Goal: Obtain resource: Obtain resource

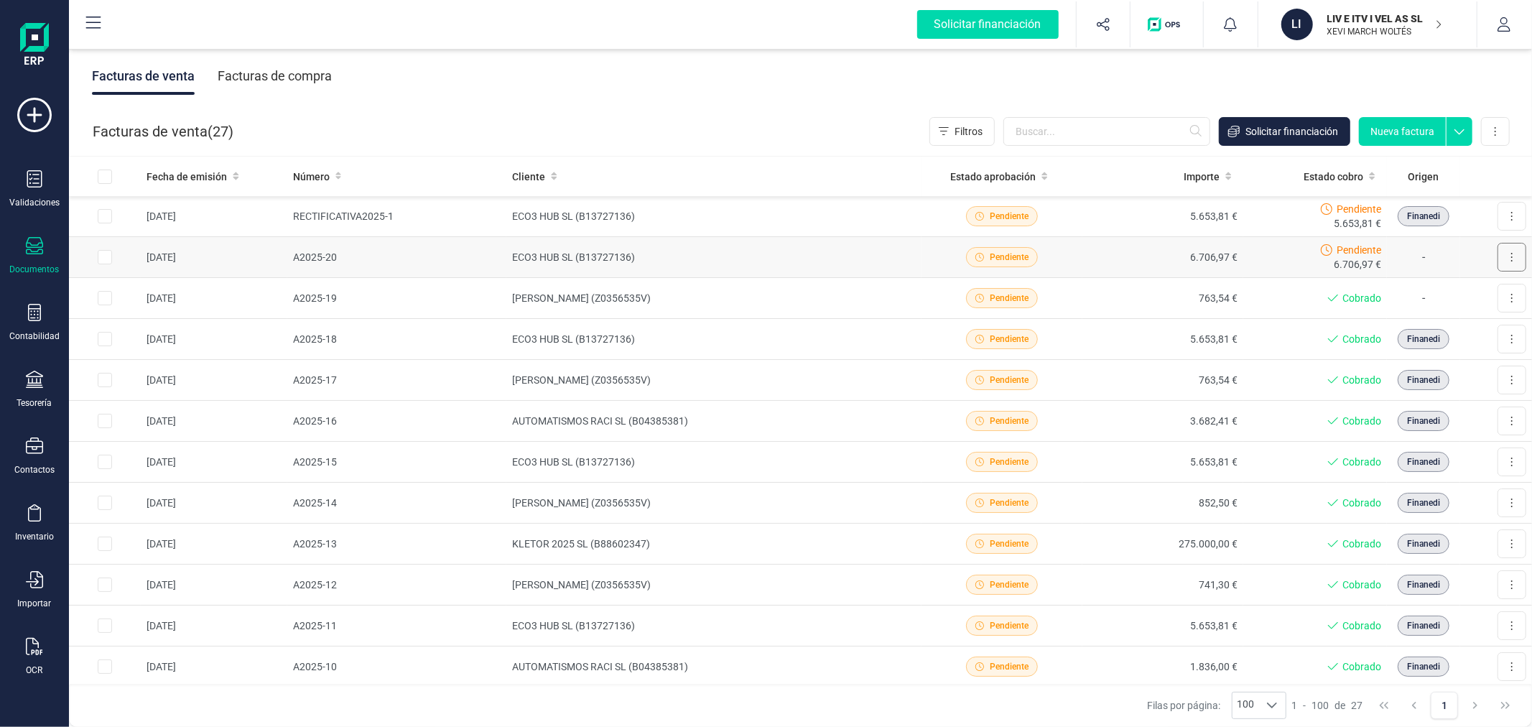
click at [1501, 251] on button at bounding box center [1511, 257] width 29 height 29
click at [1442, 326] on span "Marcar como cobrada" at bounding box center [1464, 322] width 99 height 14
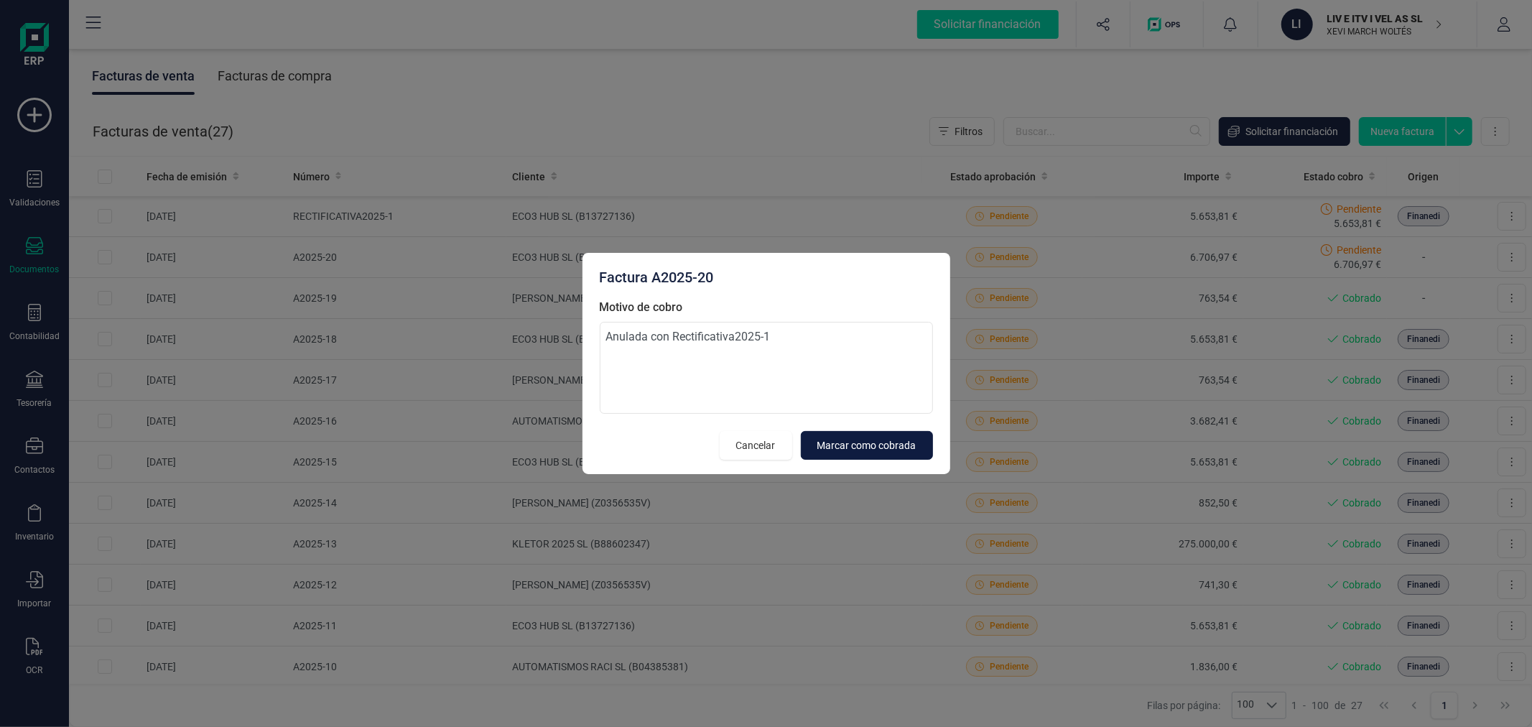
type textarea "Anulada con Rectificativa2025-1"
click at [895, 452] on span "Marcar como cobrada" at bounding box center [866, 445] width 99 height 14
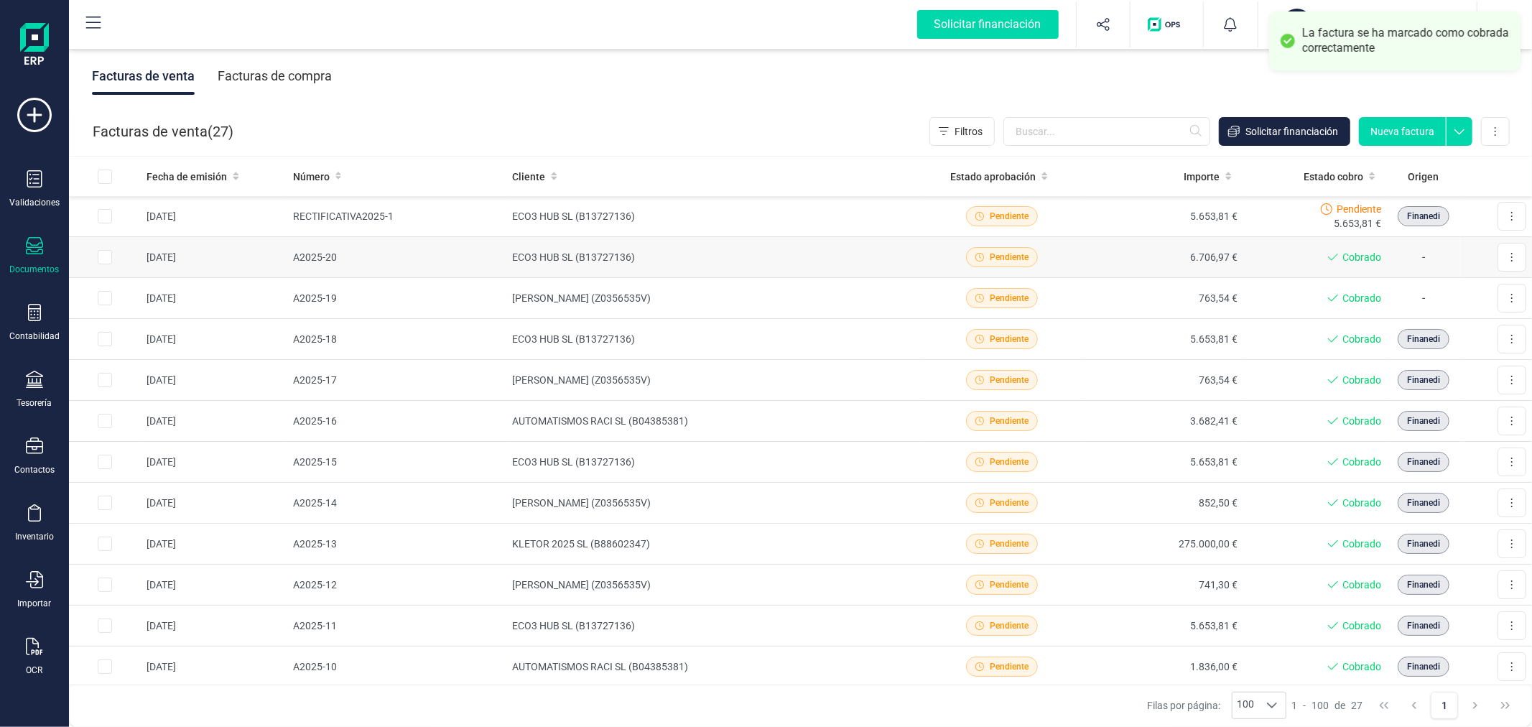
click at [711, 255] on td "ECO3 HUB SL (B13727136)" at bounding box center [713, 257] width 415 height 41
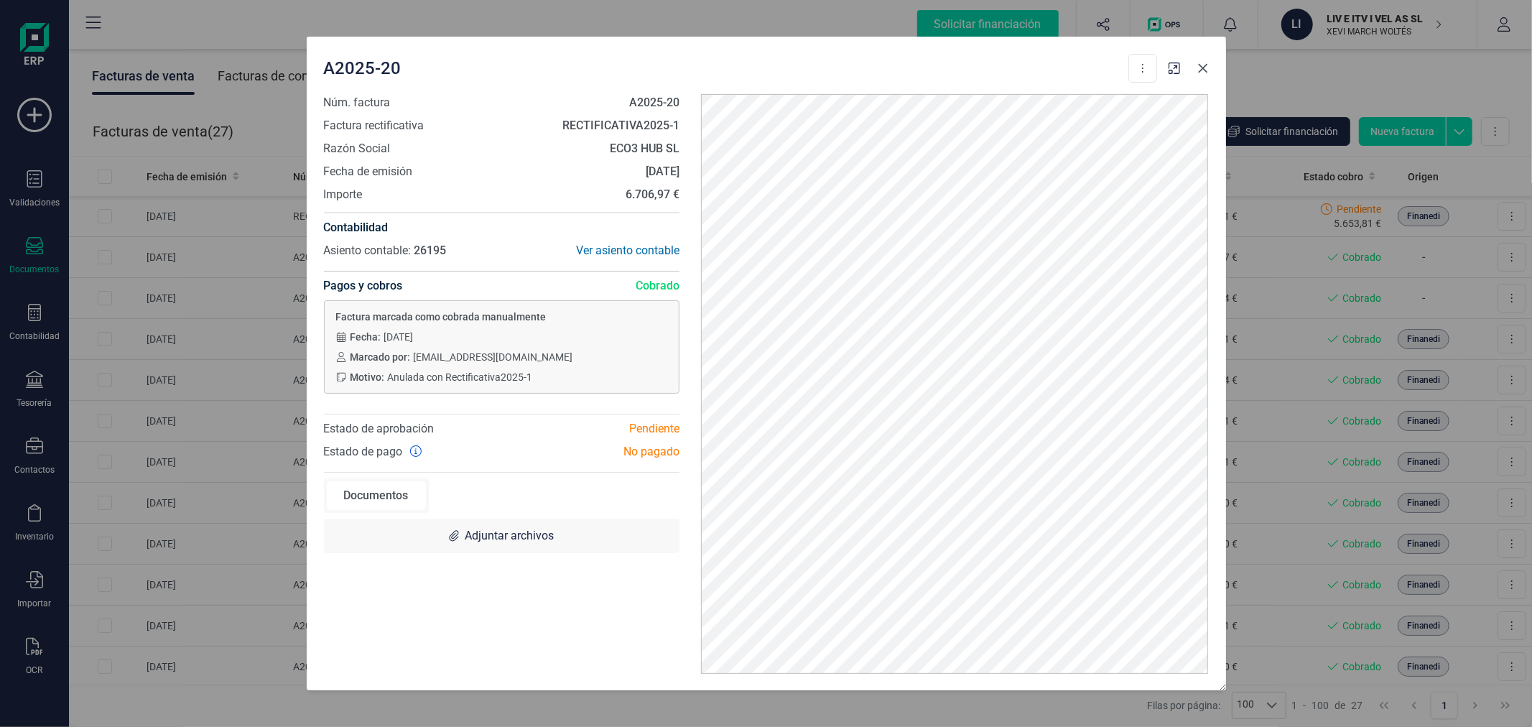
click at [1204, 65] on icon "button" at bounding box center [1202, 67] width 11 height 11
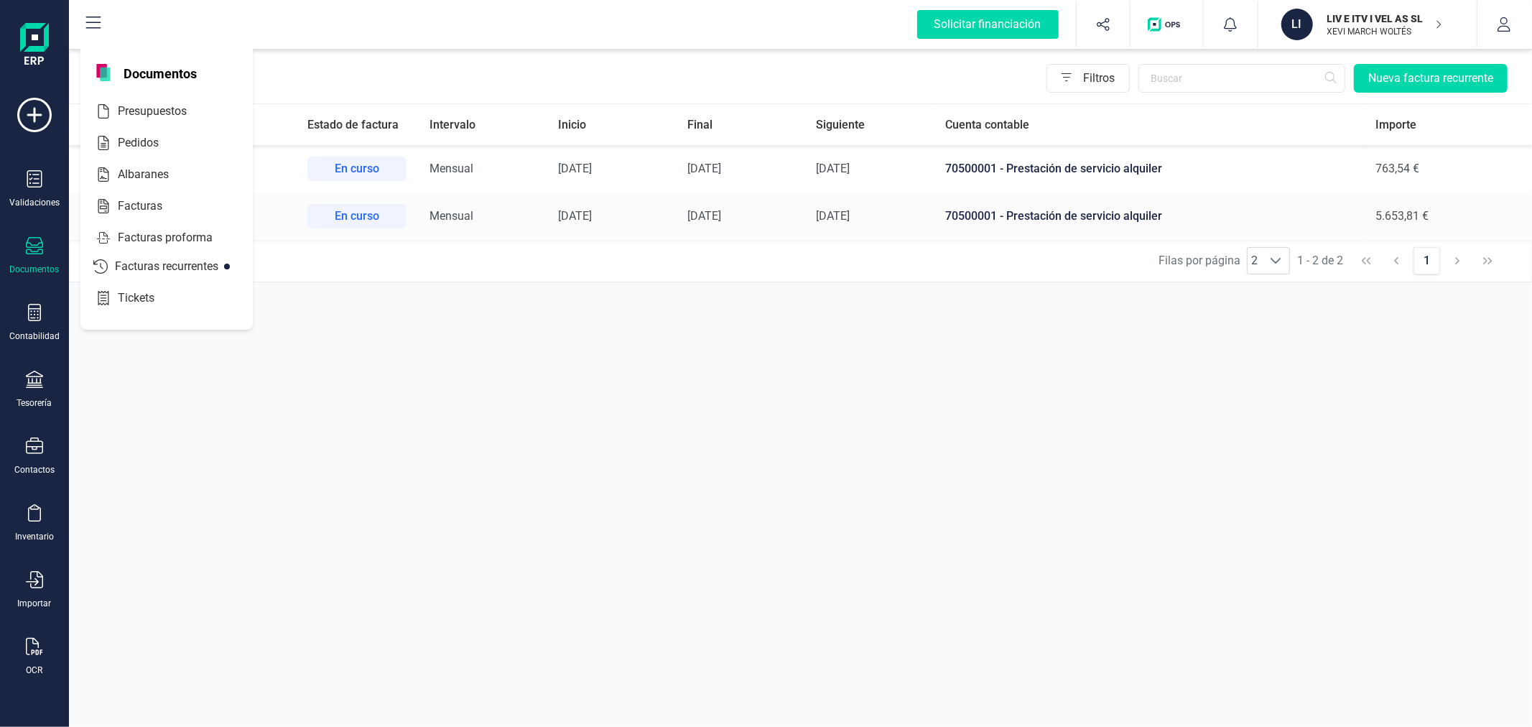
click at [1358, 17] on p "LIV E ITV I VEL AS SL" at bounding box center [1384, 18] width 115 height 14
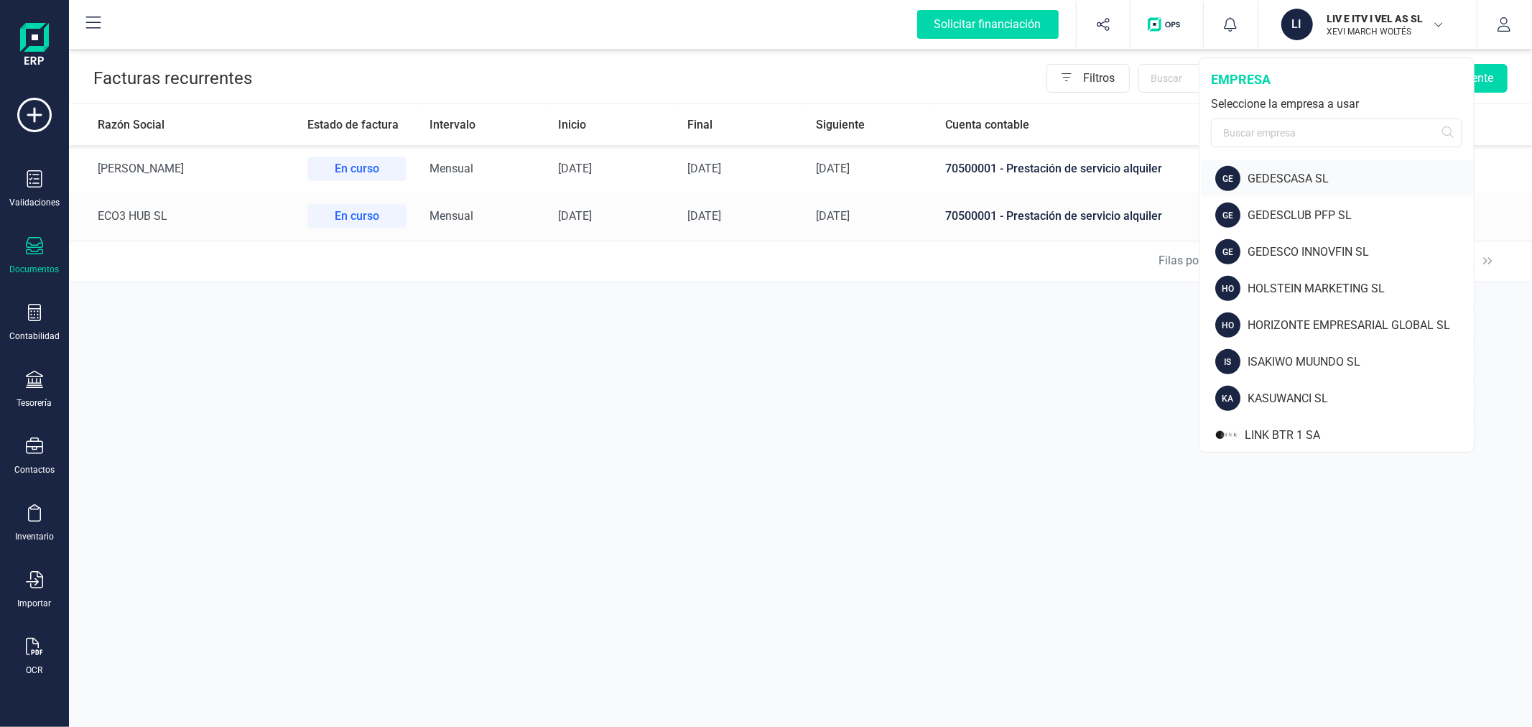
scroll to position [718, 0]
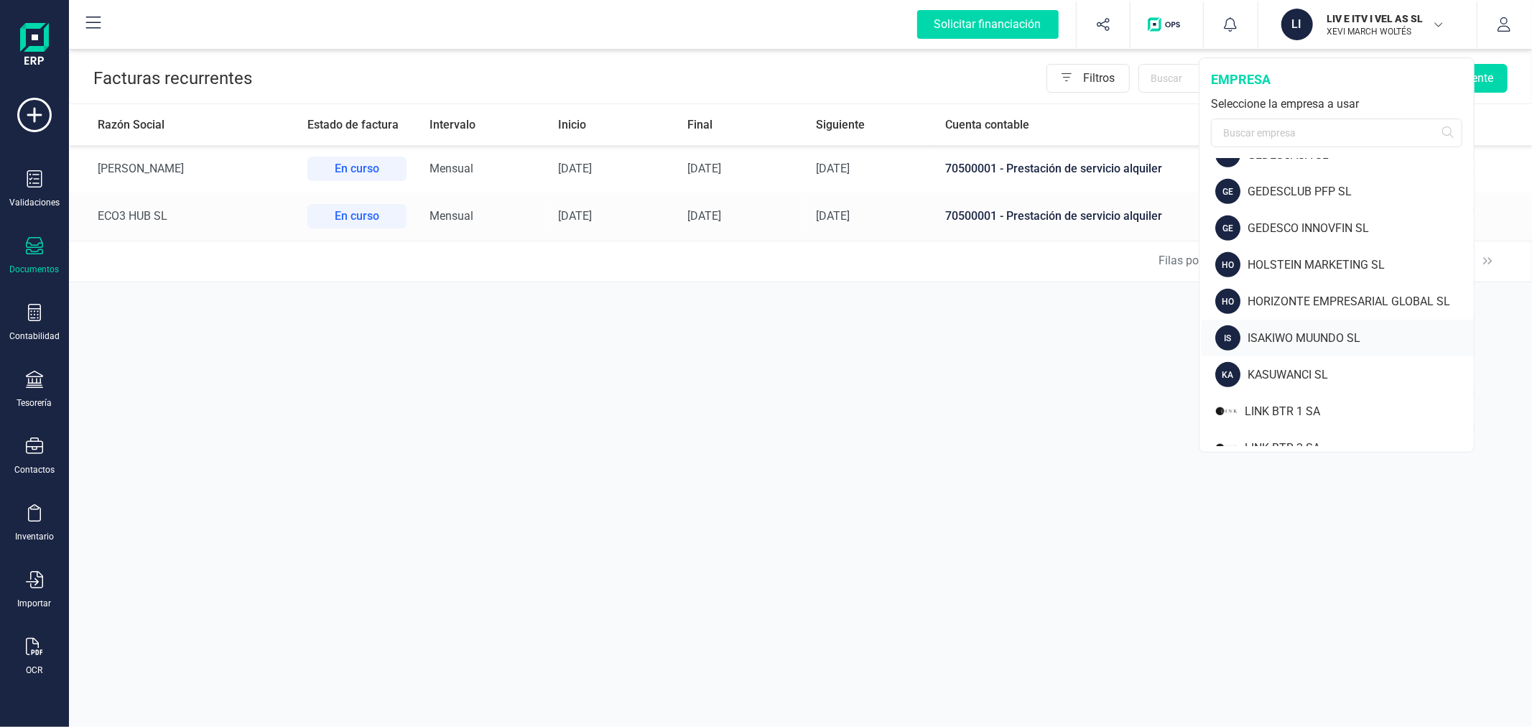
click at [1297, 330] on div "ISAKIWO MUUNDO SL" at bounding box center [1360, 338] width 226 height 17
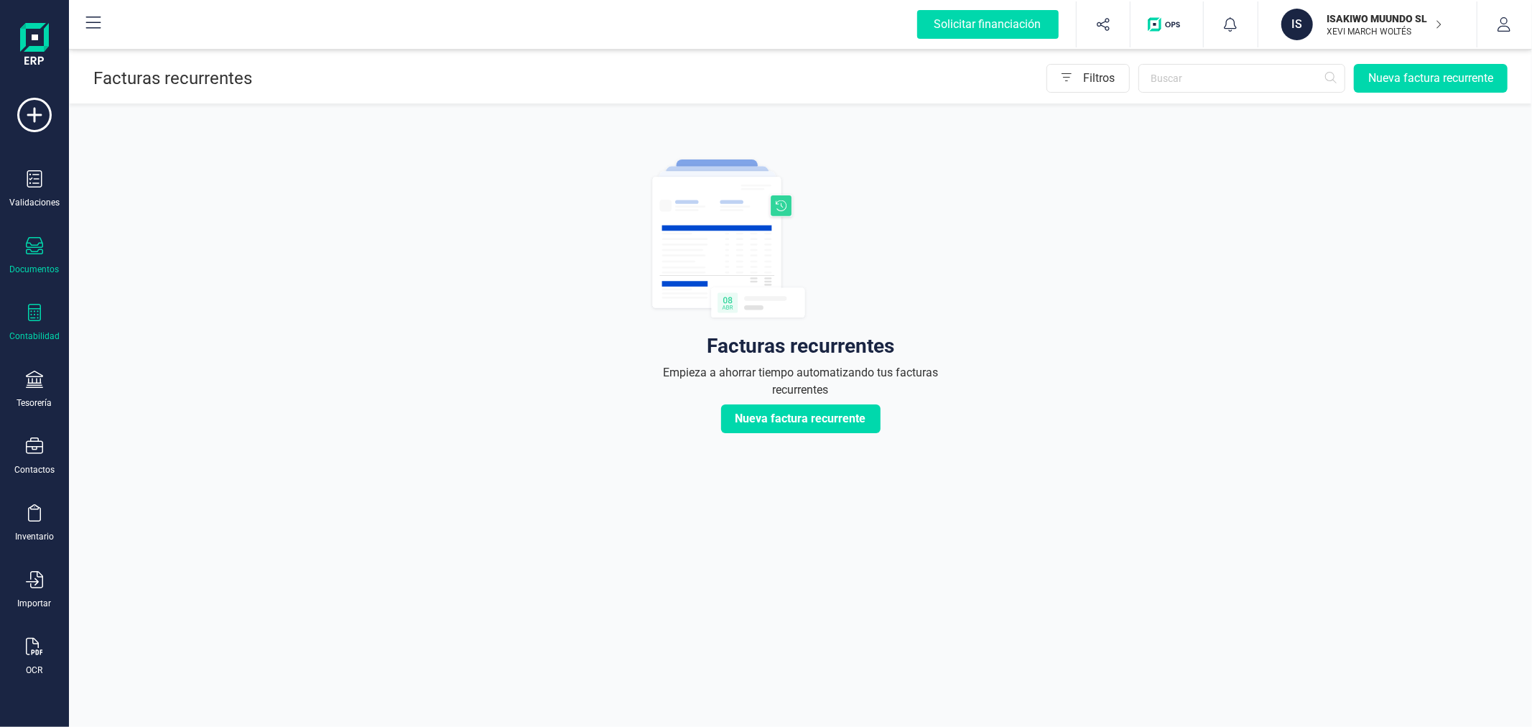
click at [32, 333] on div "Contabilidad" at bounding box center [34, 335] width 50 height 11
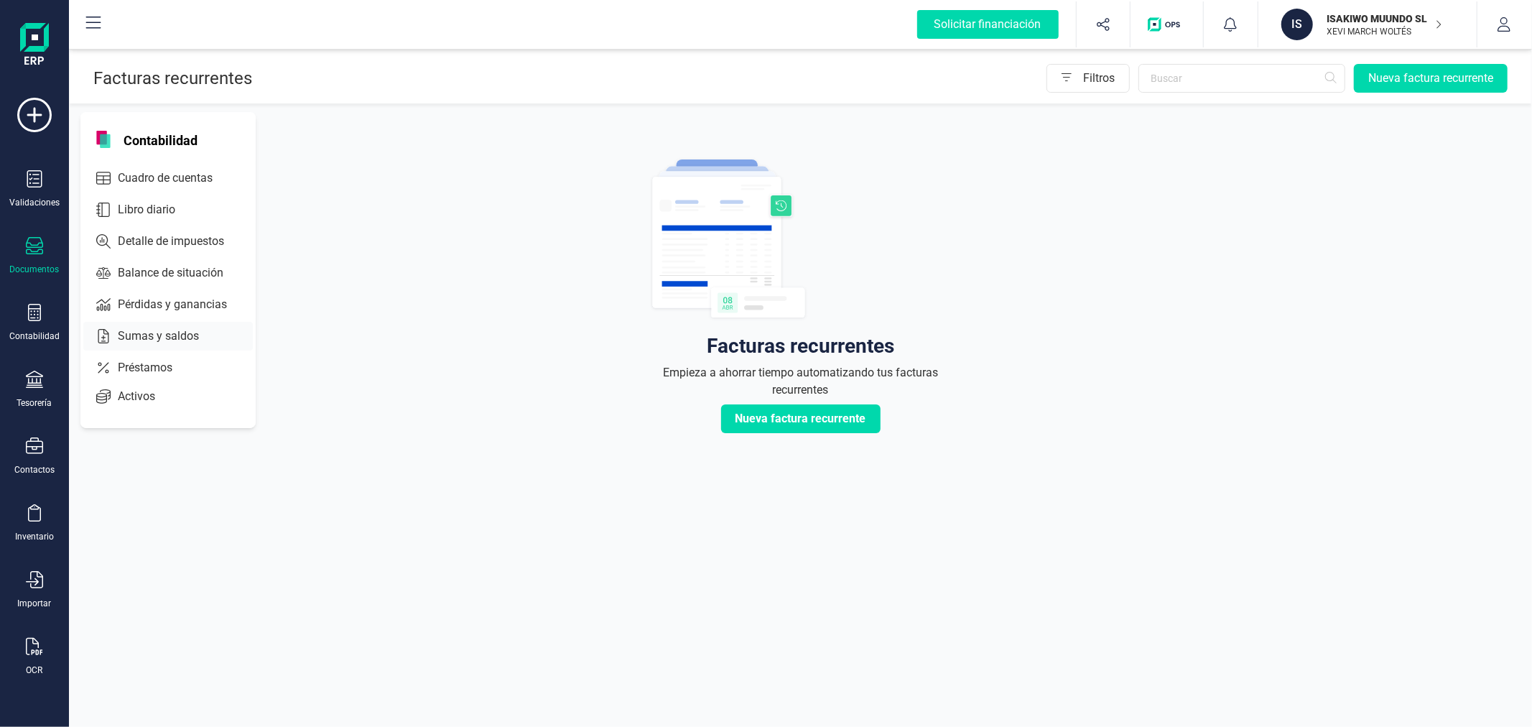
click at [164, 332] on span "Sumas y saldos" at bounding box center [168, 335] width 113 height 17
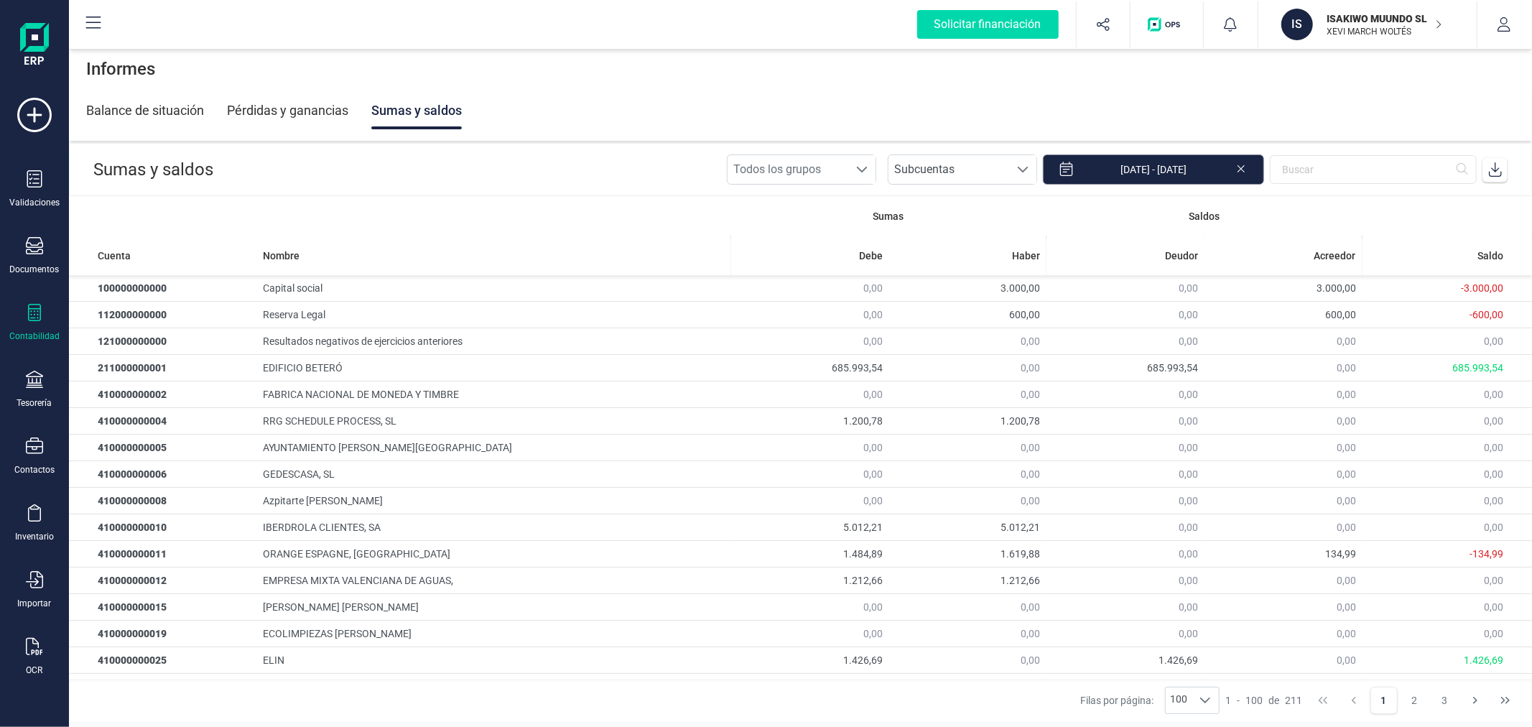
click at [1218, 165] on input "[DATE] - [DATE]" at bounding box center [1153, 169] width 221 height 30
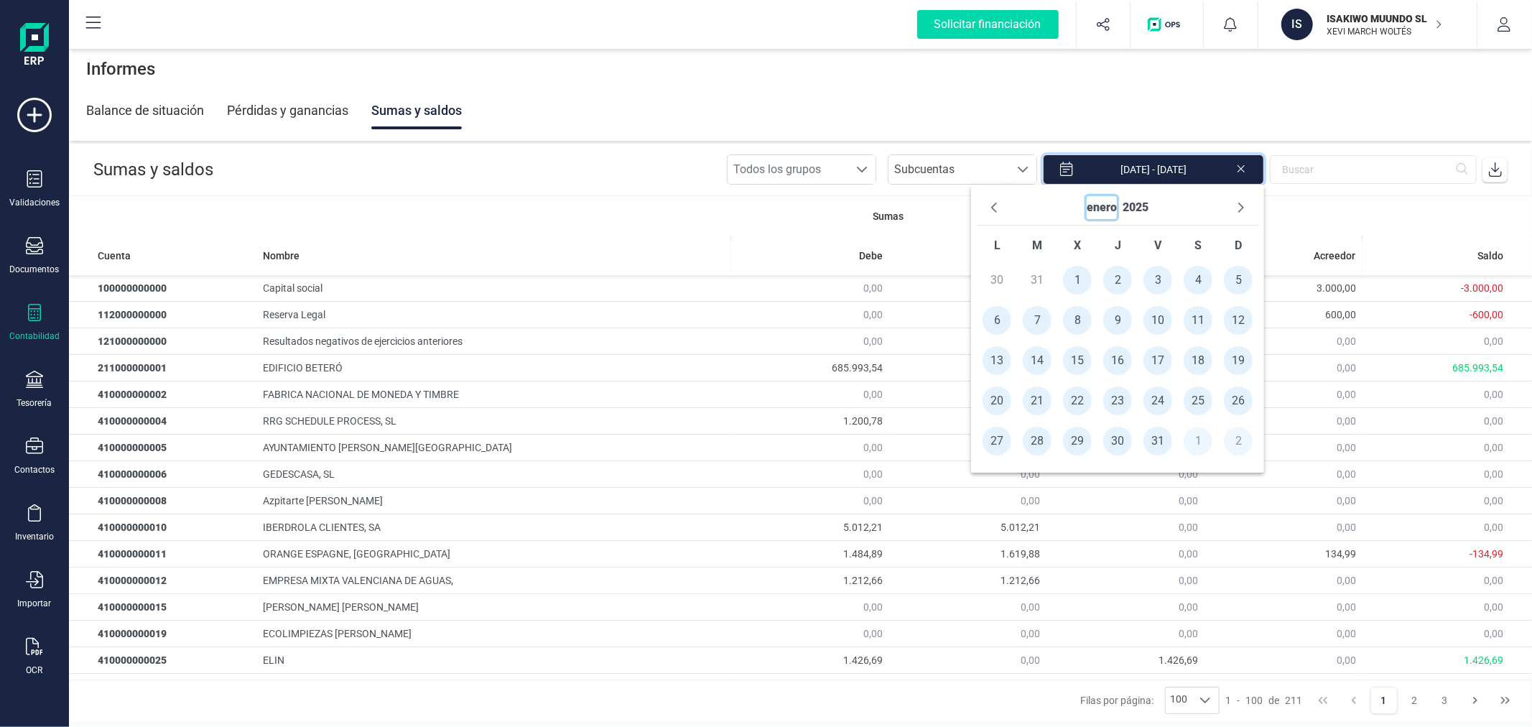
click at [1114, 197] on button "enero" at bounding box center [1101, 207] width 30 height 23
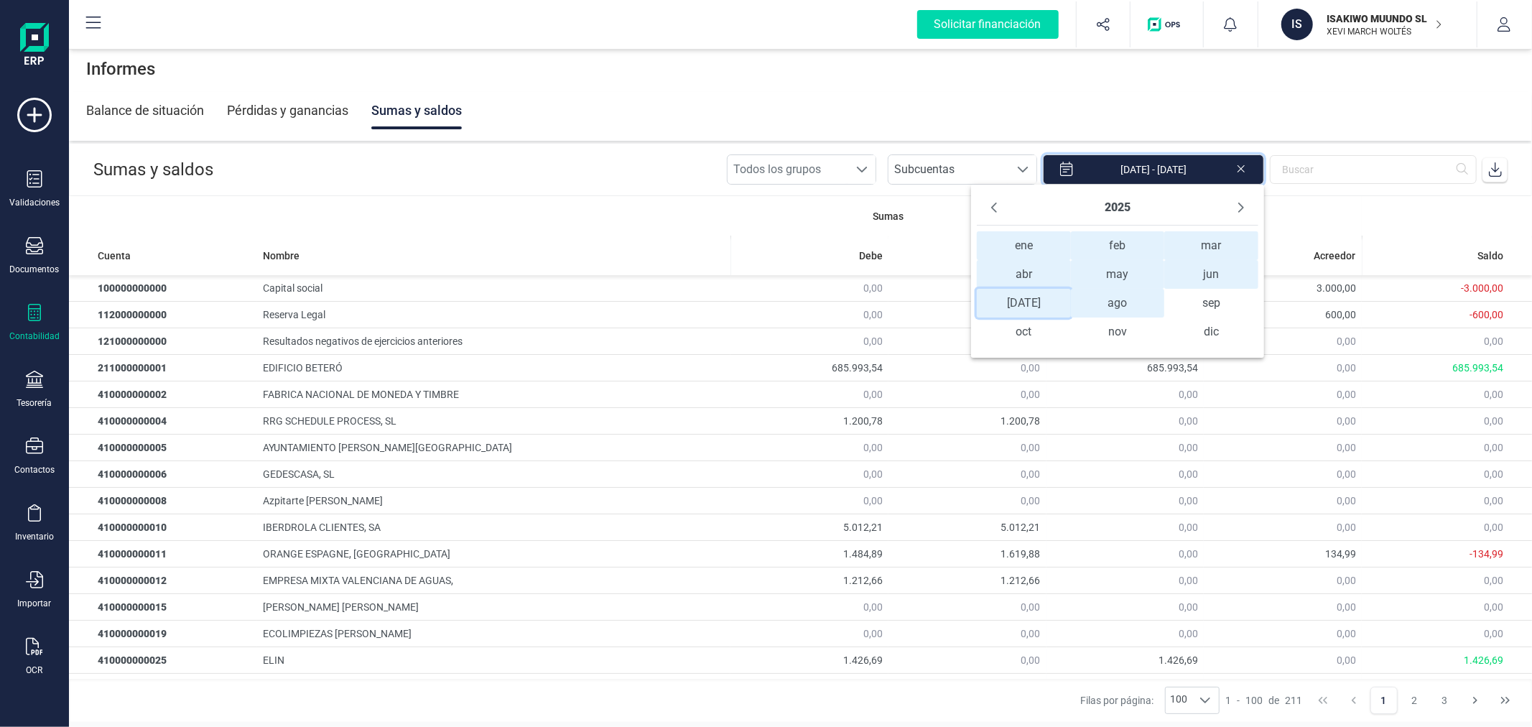
click at [1029, 305] on span "[DATE] [DATE]" at bounding box center [1023, 303] width 93 height 29
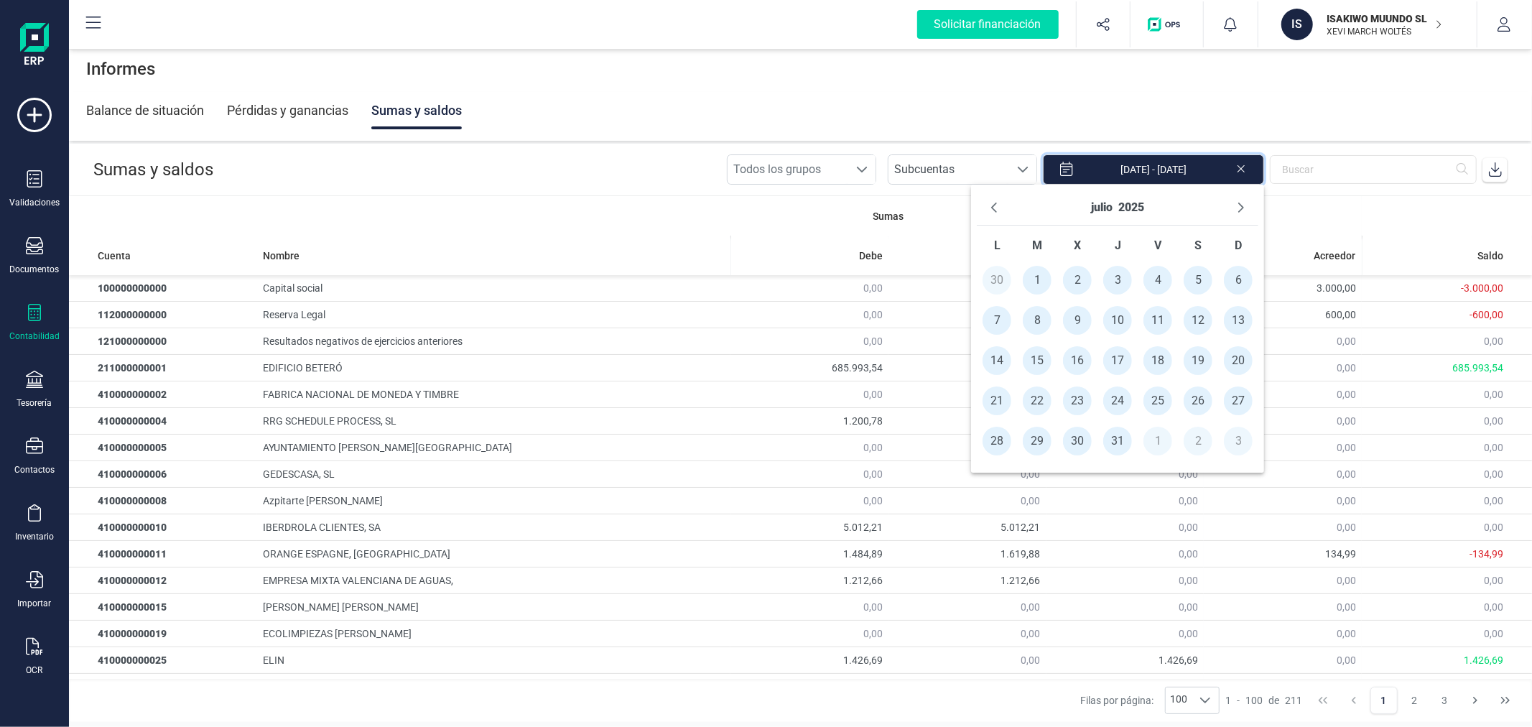
click at [1040, 281] on span "1" at bounding box center [1036, 280] width 29 height 29
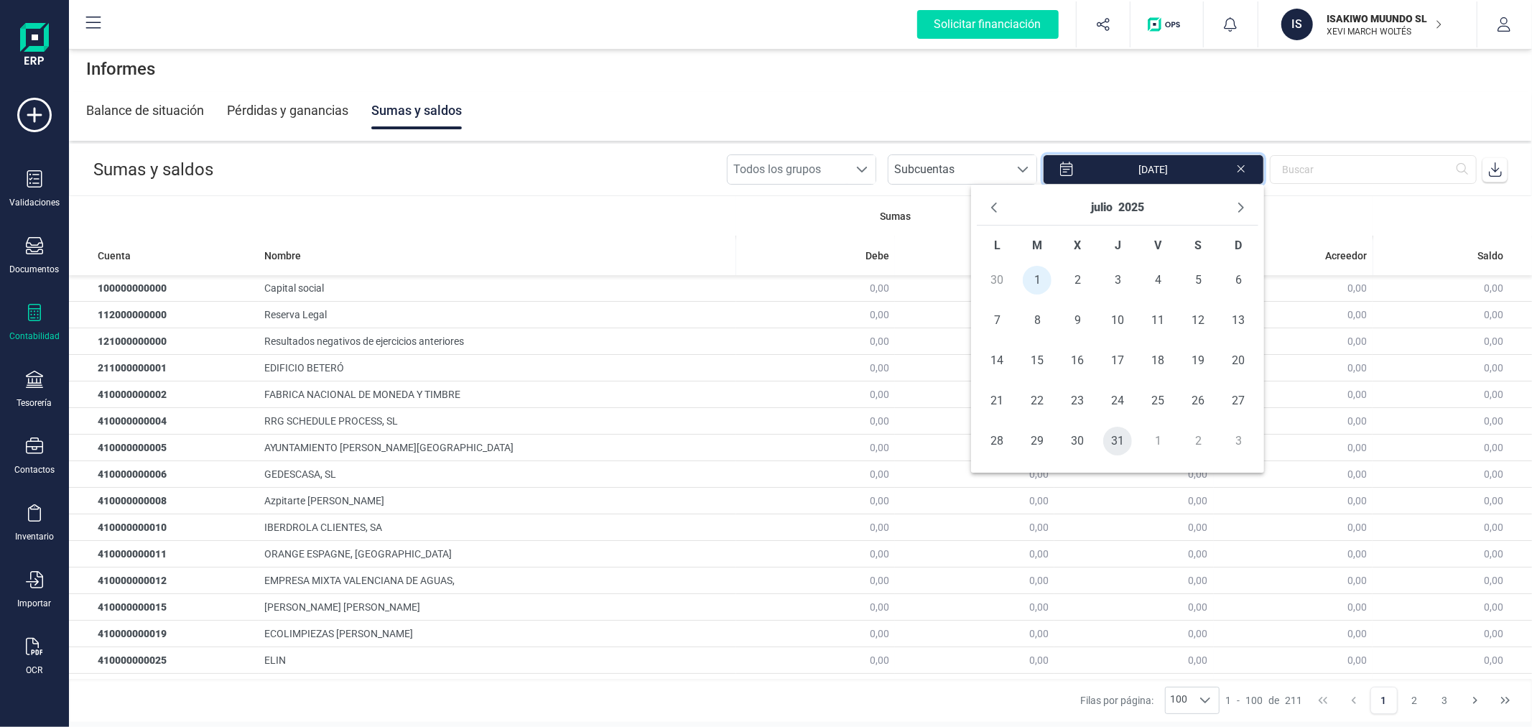
click at [1118, 438] on span "31" at bounding box center [1117, 441] width 29 height 29
type input "[DATE] - [DATE]"
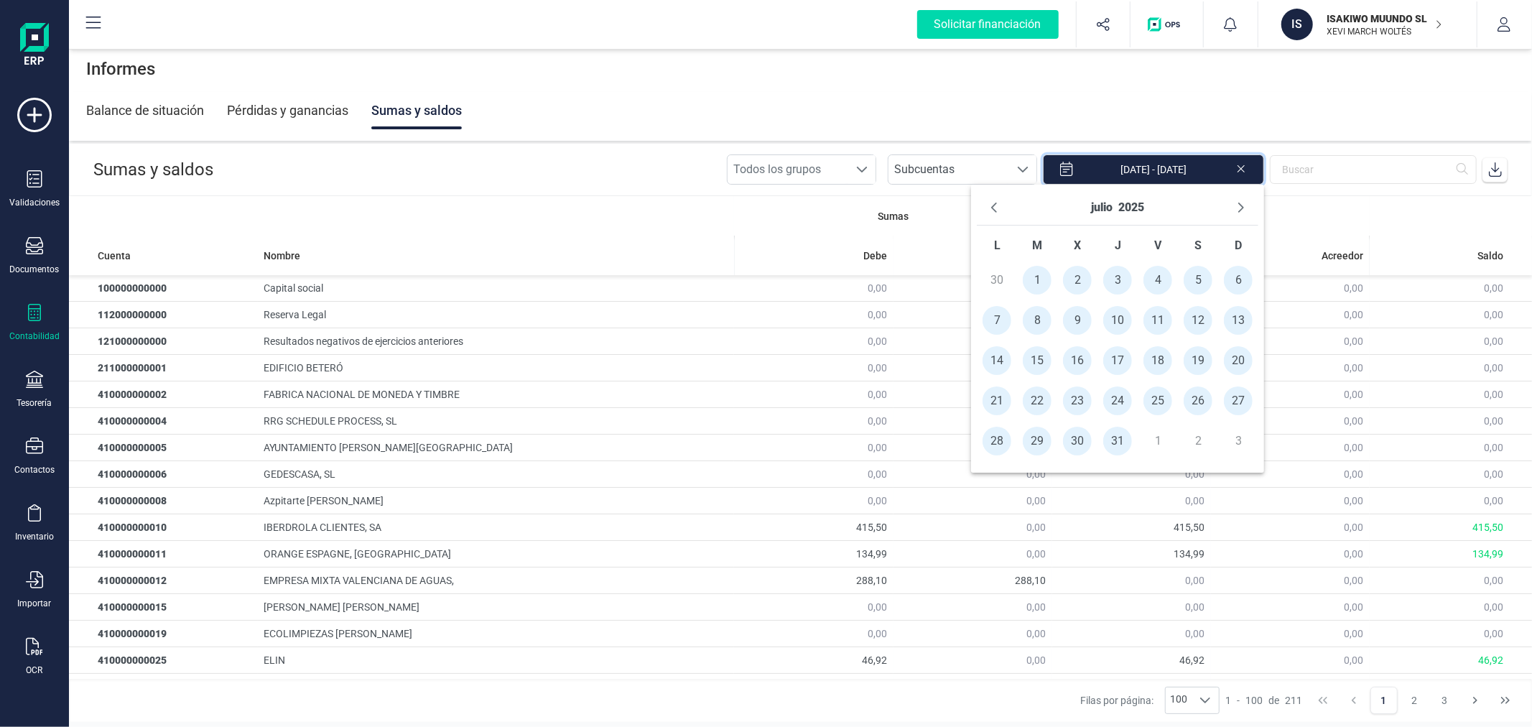
click at [1499, 174] on icon at bounding box center [1495, 169] width 14 height 14
click at [151, 108] on div "Balance de situación" at bounding box center [145, 110] width 118 height 37
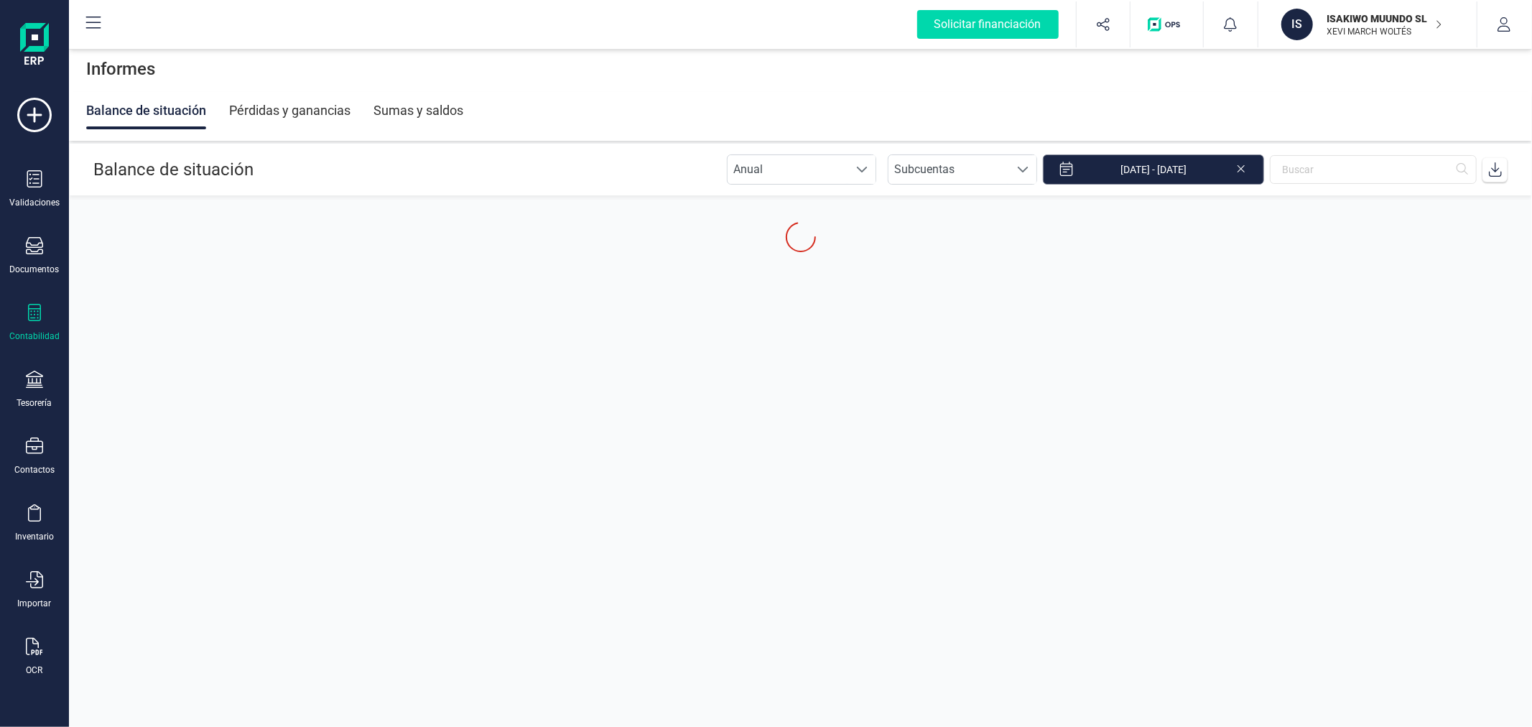
click at [1169, 172] on input "[DATE] - [DATE]" at bounding box center [1153, 169] width 221 height 30
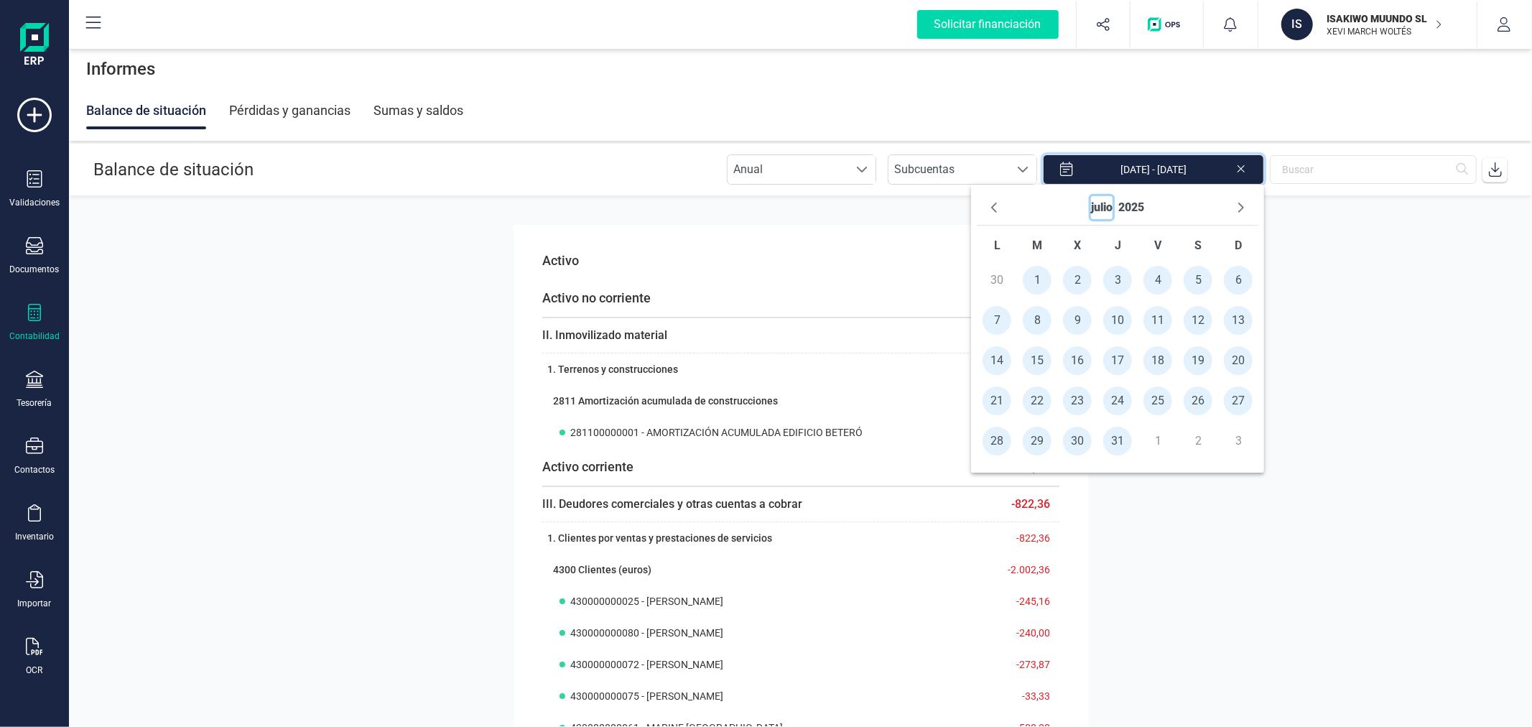
click at [1094, 210] on button "julio" at bounding box center [1102, 207] width 22 height 23
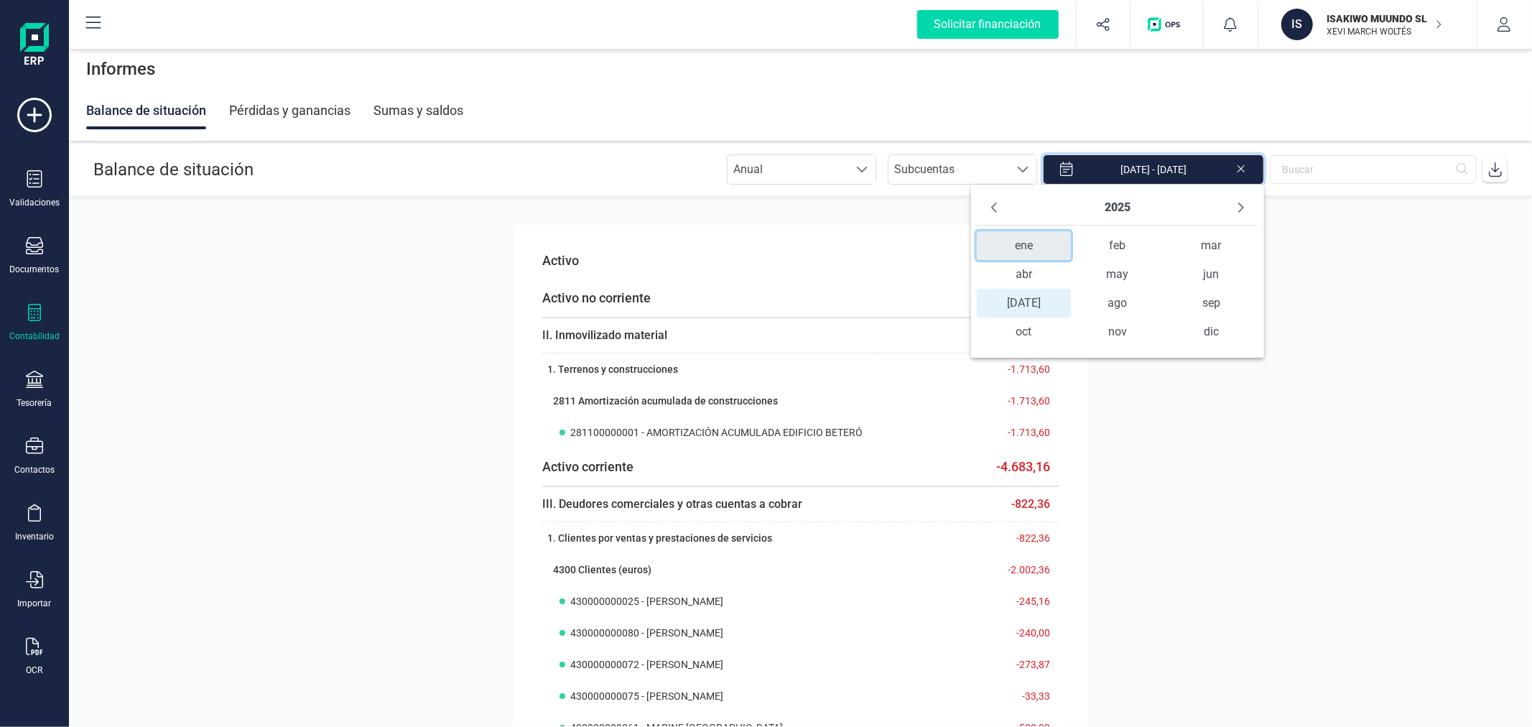
click at [1021, 243] on span "ene" at bounding box center [1023, 245] width 93 height 29
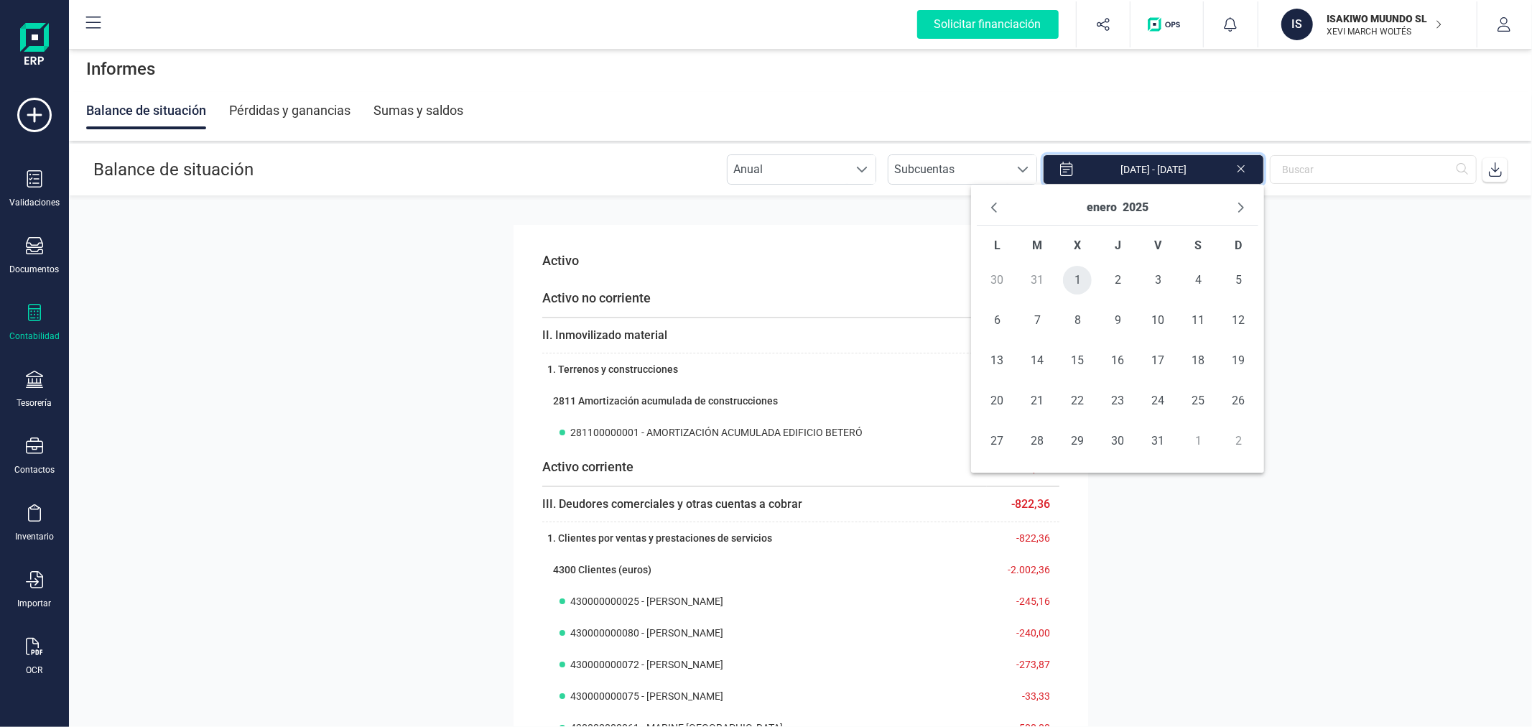
click at [1074, 280] on span "1" at bounding box center [1077, 280] width 29 height 29
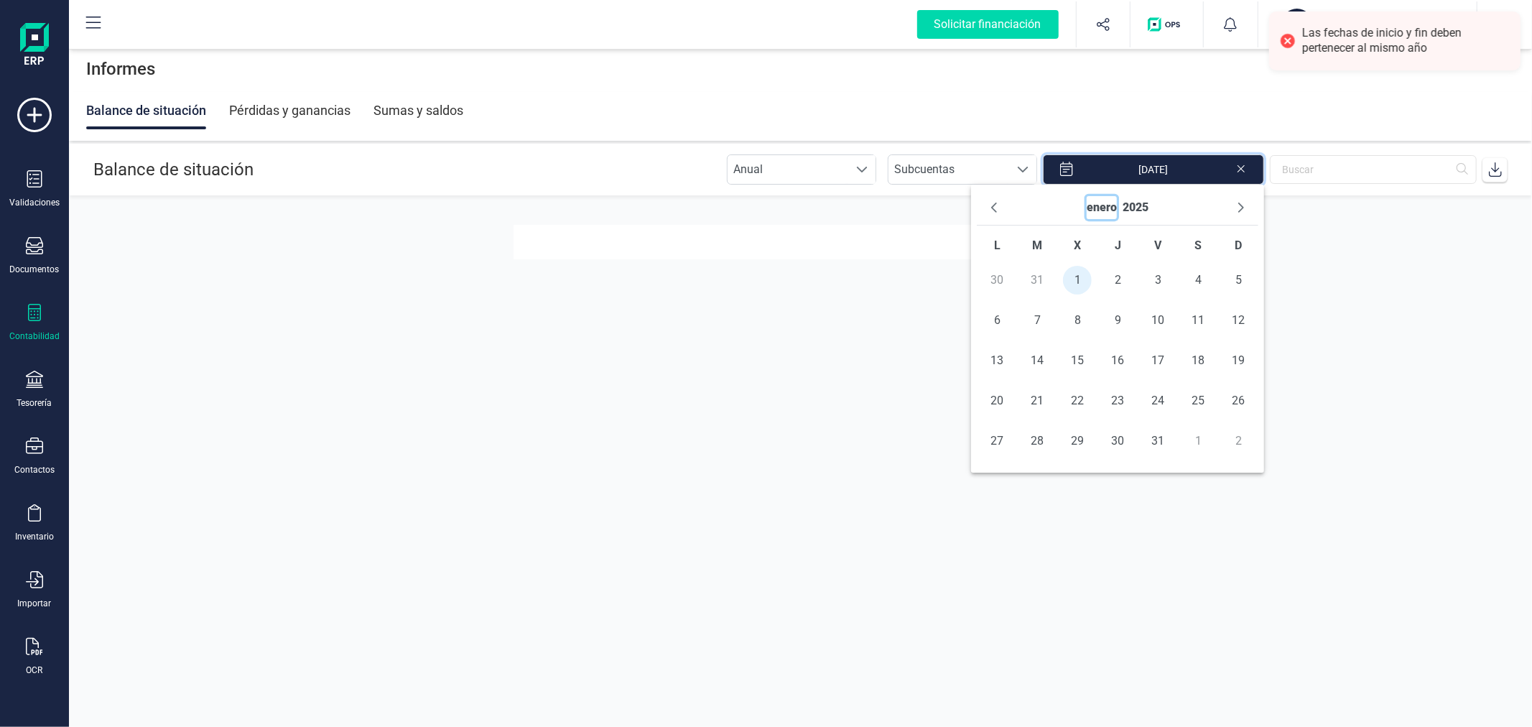
click at [1102, 206] on button "enero" at bounding box center [1101, 207] width 30 height 23
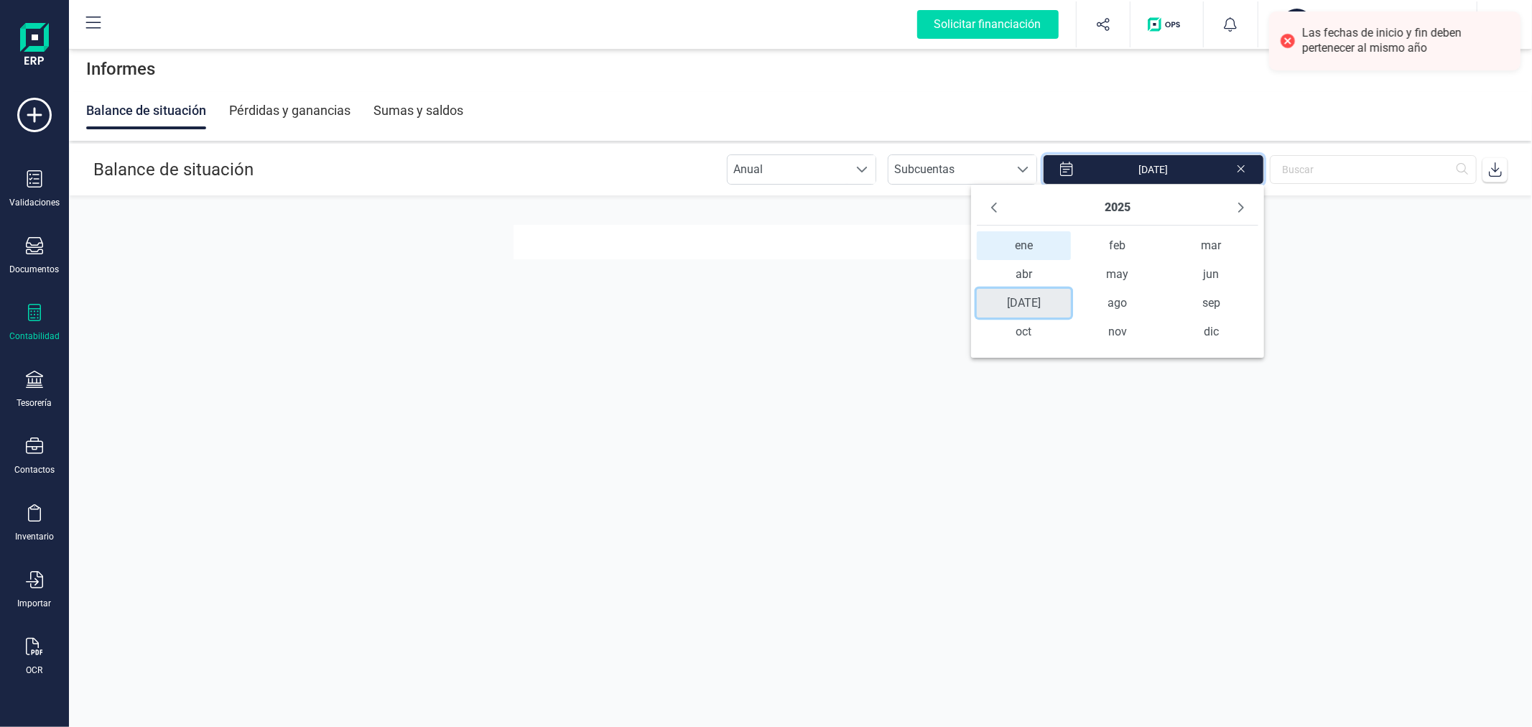
click at [1033, 295] on span "[DATE]" at bounding box center [1023, 303] width 93 height 29
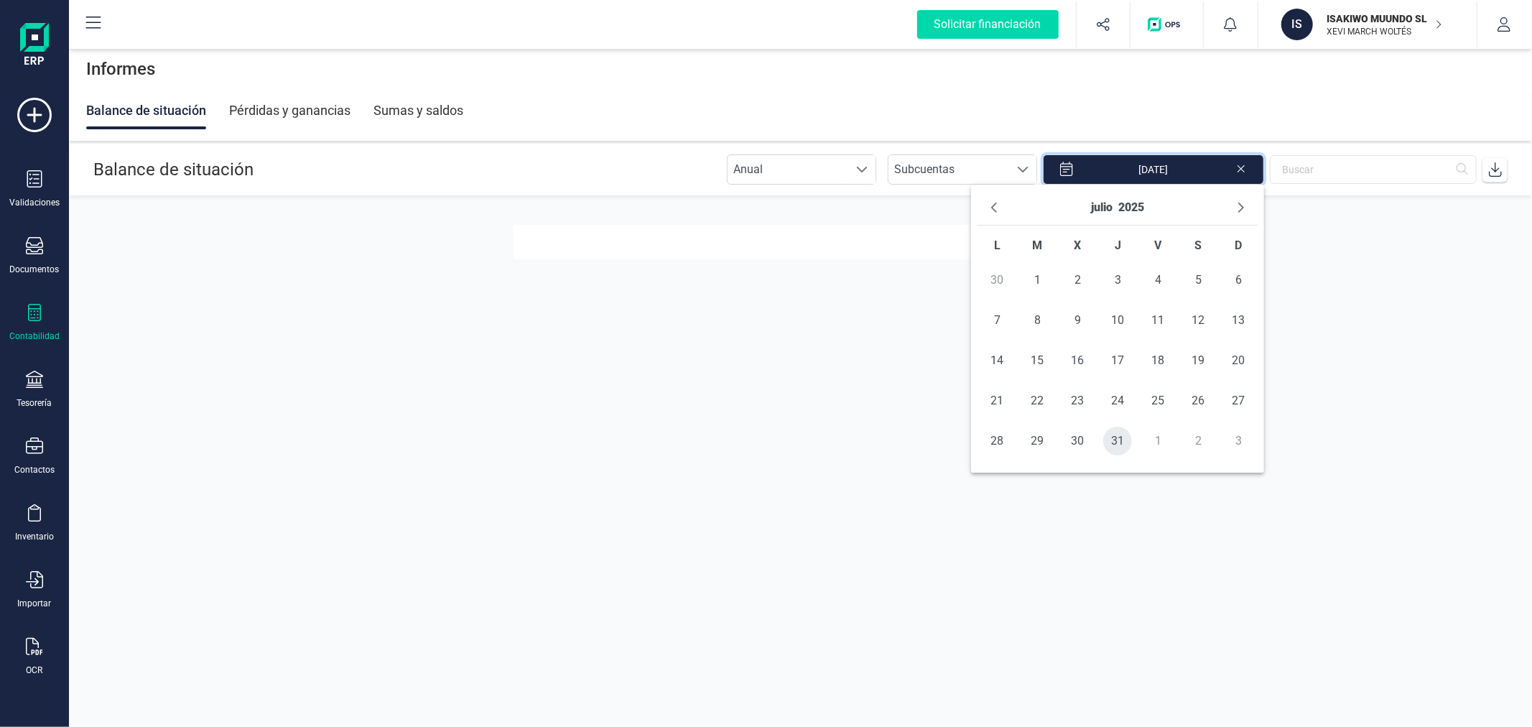
click at [1114, 444] on span "31" at bounding box center [1117, 441] width 29 height 29
type input "[DATE] - [DATE]"
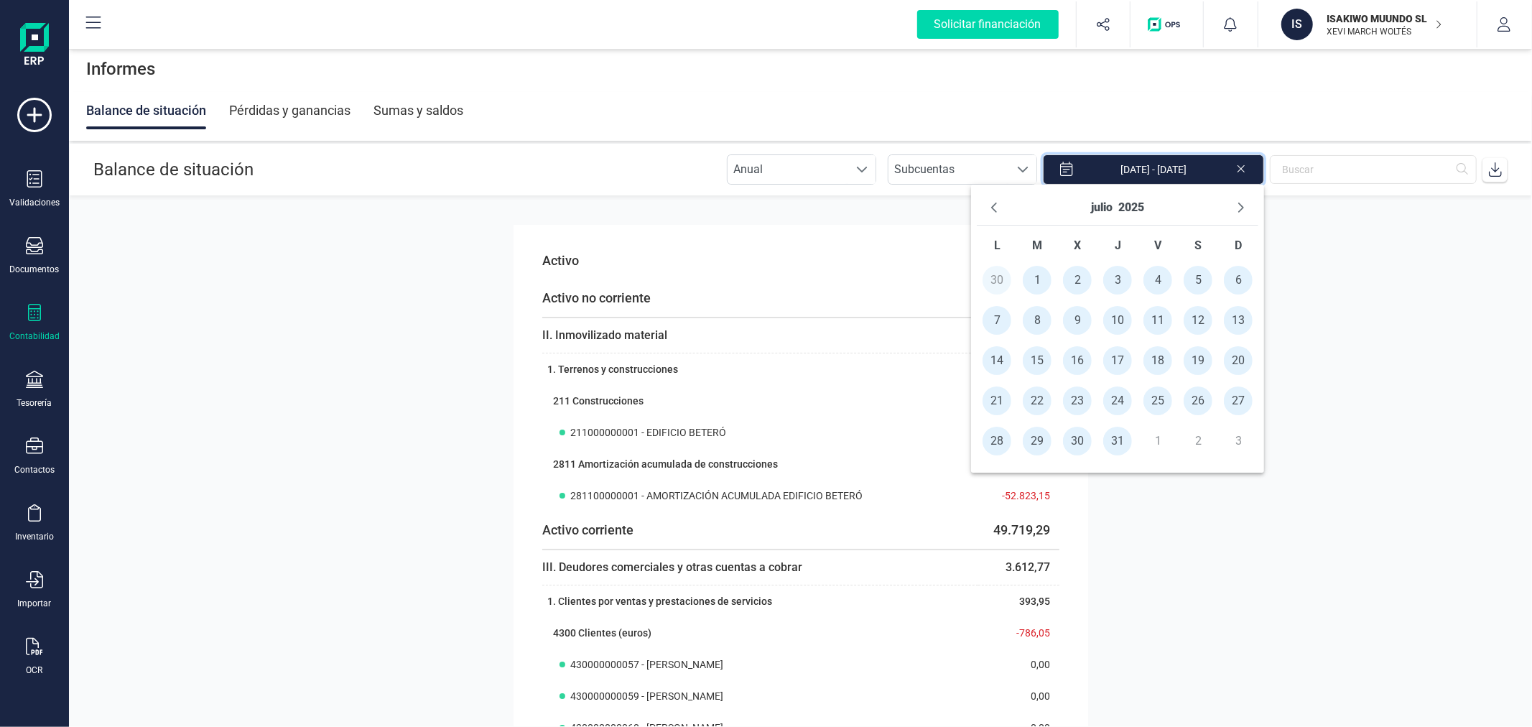
click at [656, 104] on div "Balance de situación Pérdidas y ganancias Sumas y saldos" at bounding box center [800, 110] width 1428 height 37
click at [979, 172] on span "Subcuentas" at bounding box center [948, 169] width 121 height 29
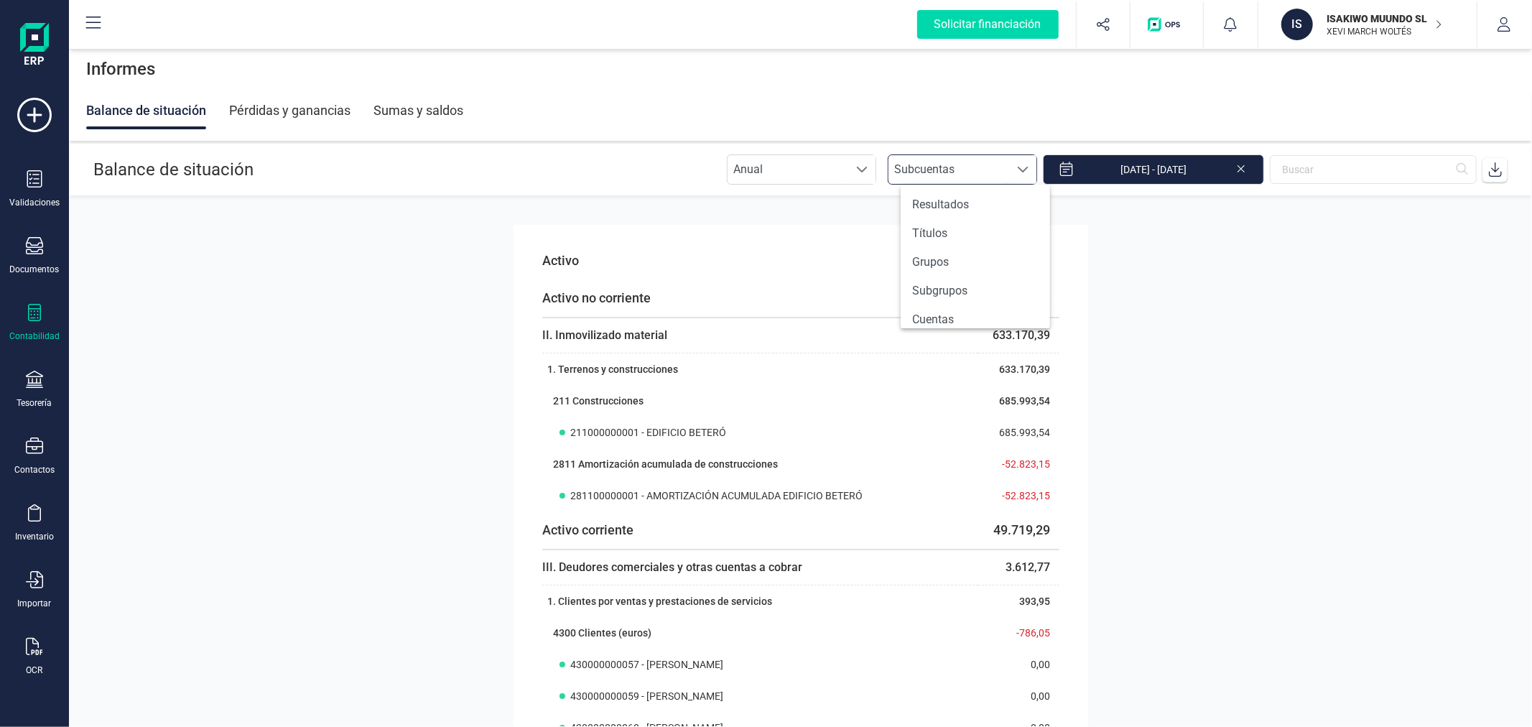
scroll to position [8, 62]
click at [978, 233] on li "Títulos" at bounding box center [974, 233] width 149 height 29
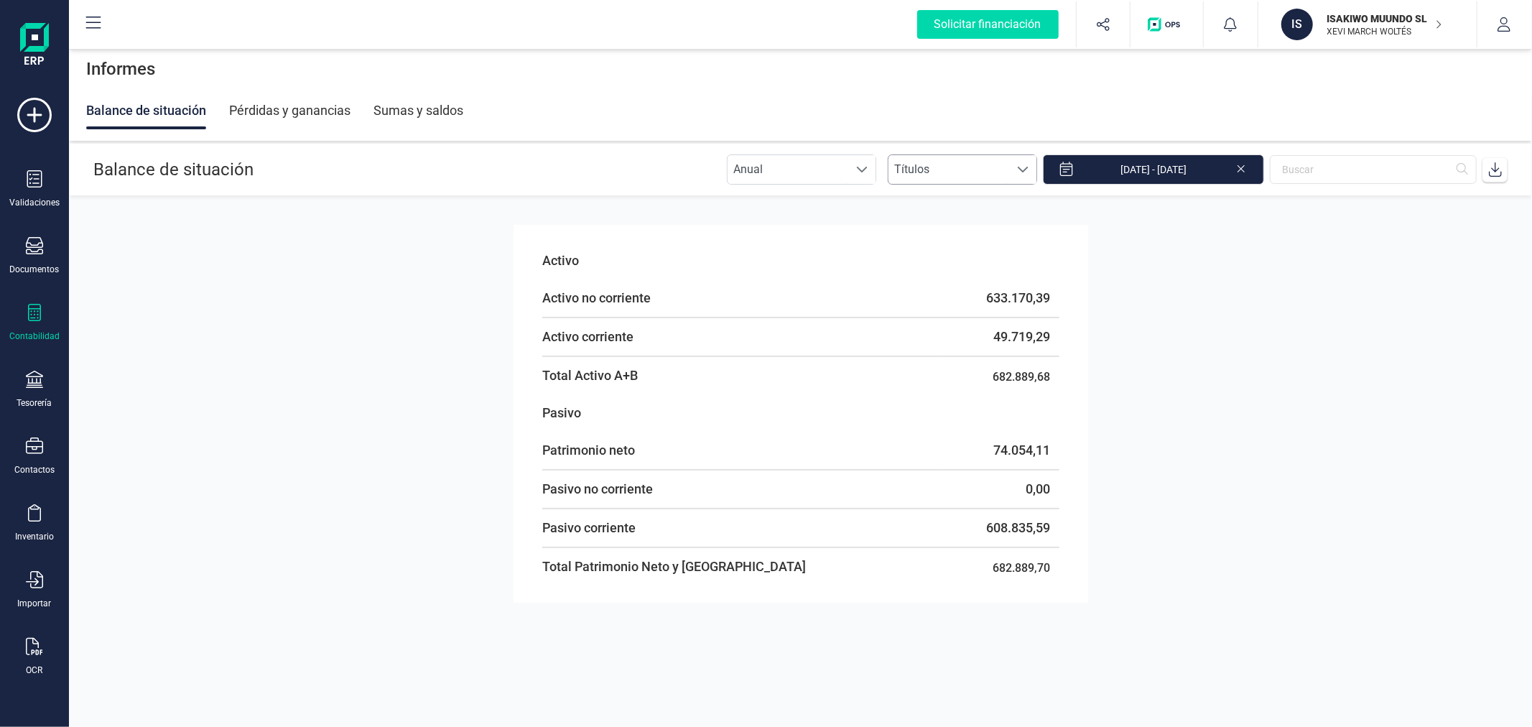
click at [1002, 167] on span "Títulos" at bounding box center [948, 169] width 121 height 29
click at [966, 256] on li "Grupos" at bounding box center [974, 262] width 149 height 29
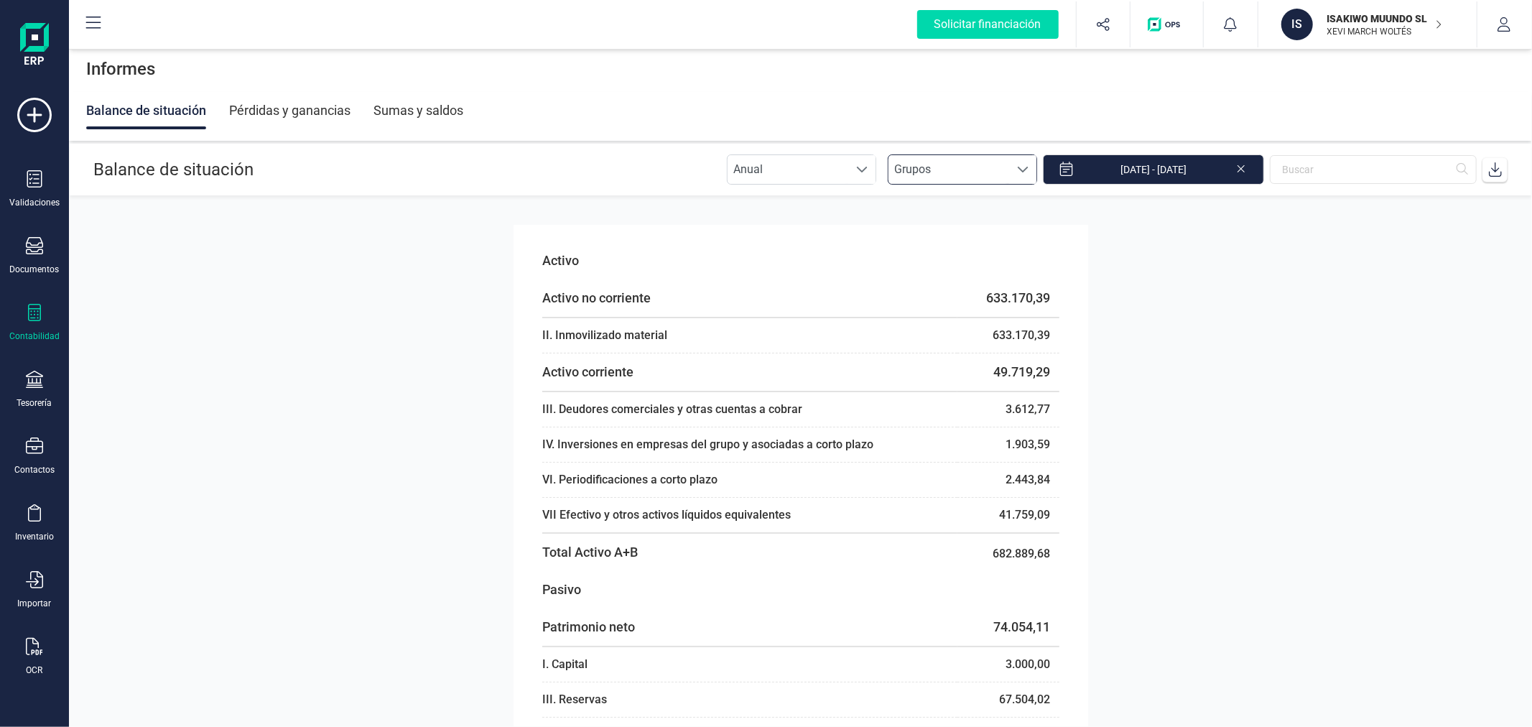
click at [982, 169] on span "Grupos" at bounding box center [948, 169] width 121 height 29
click at [968, 280] on li "Subgrupos" at bounding box center [974, 290] width 149 height 29
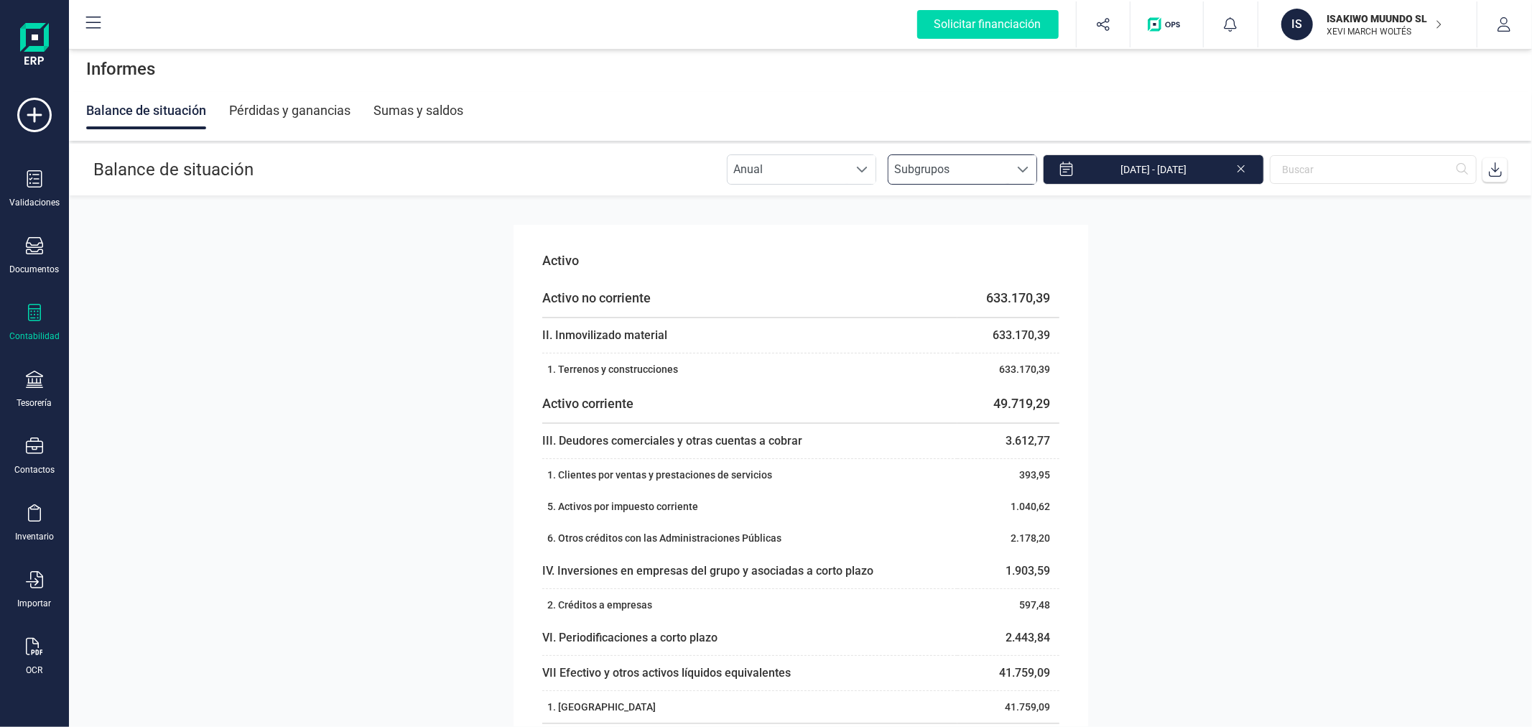
click at [949, 164] on span "Subgrupos" at bounding box center [948, 169] width 121 height 29
click at [970, 273] on li "Cuentas" at bounding box center [974, 280] width 149 height 29
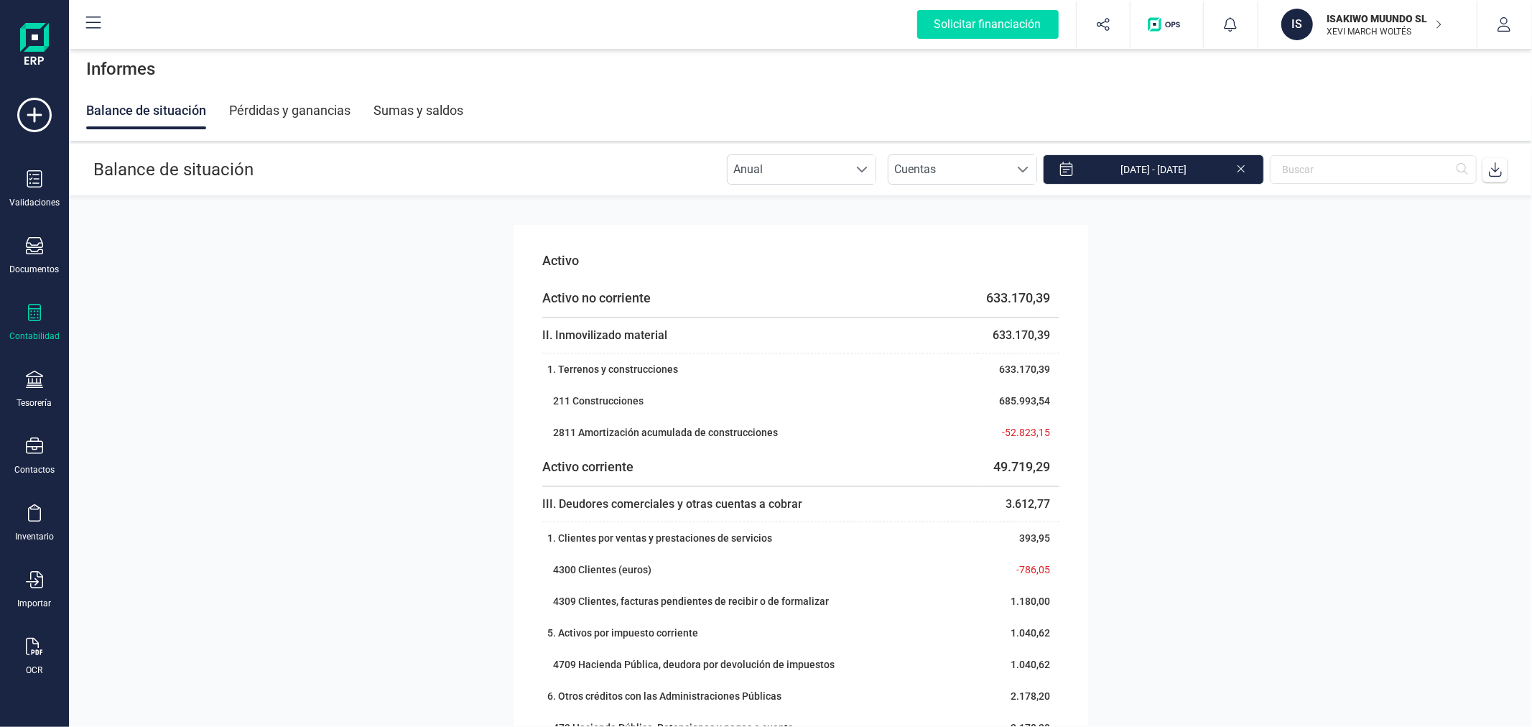
click at [421, 110] on div "Sumas y saldos" at bounding box center [418, 110] width 90 height 37
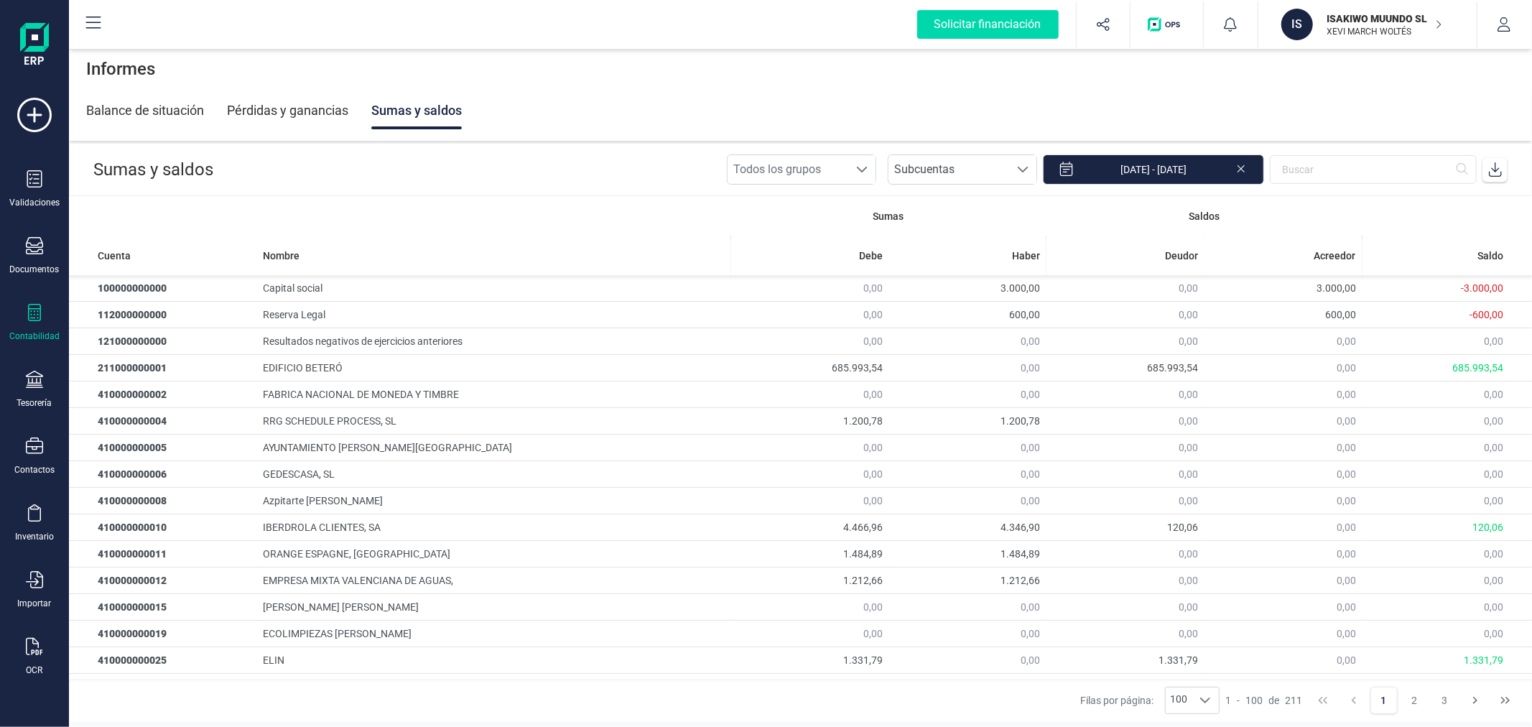
click at [1494, 164] on icon at bounding box center [1495, 169] width 14 height 14
